Goal: Task Accomplishment & Management: Understand process/instructions

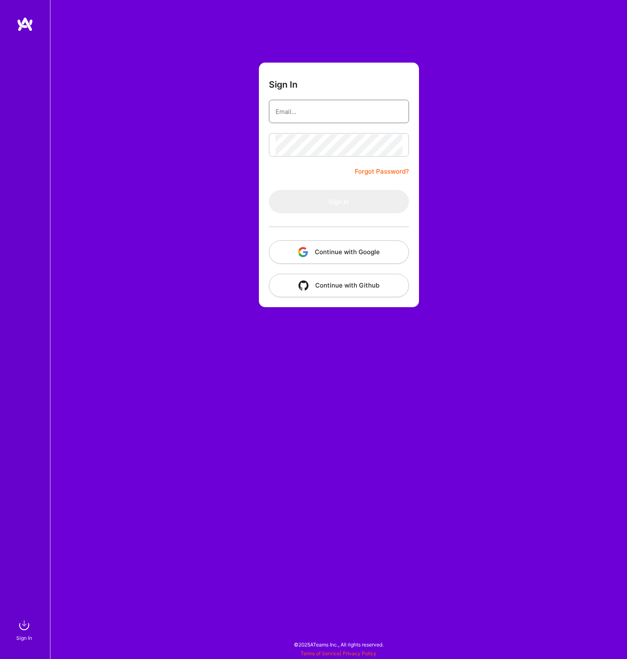
type input "nice.fire1749@sorting.me"
click at [322, 202] on button "Sign In" at bounding box center [339, 201] width 140 height 23
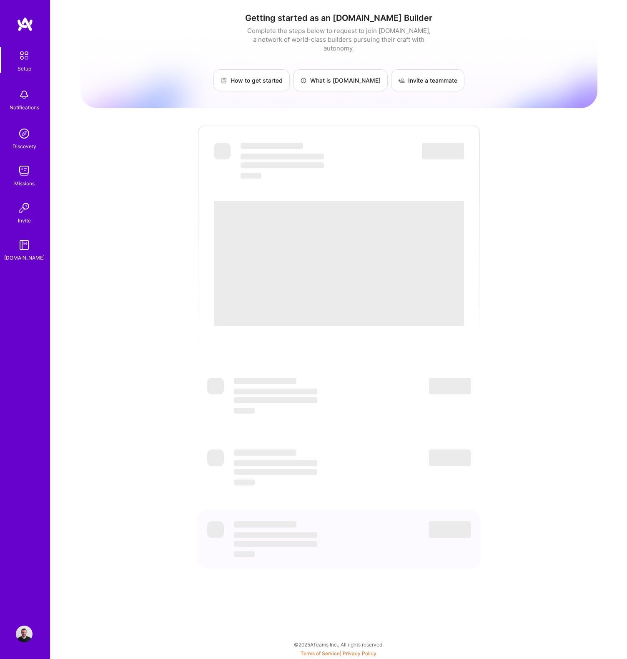
click at [355, 101] on div "Getting started as an A.Team Builder Complete the steps below to request to joi…" at bounding box center [339, 303] width 517 height 595
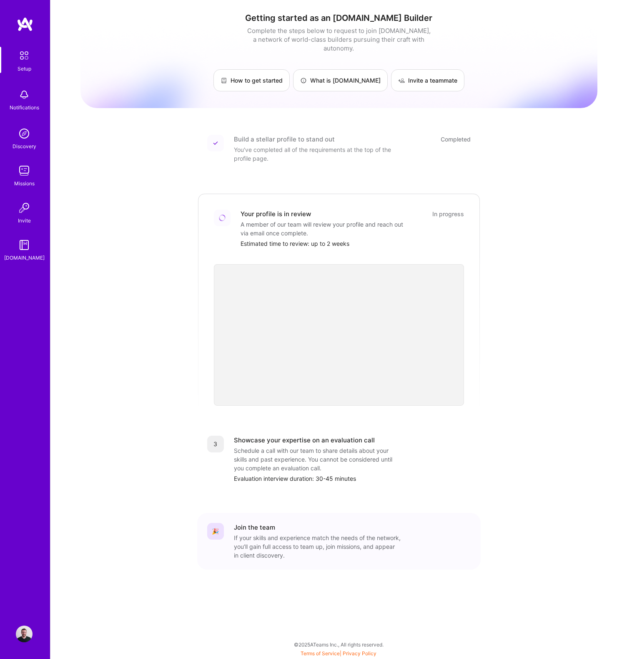
click at [323, 239] on div "Estimated time to review: up to 2 weeks" at bounding box center [353, 243] width 224 height 9
